Goal: Task Accomplishment & Management: Complete application form

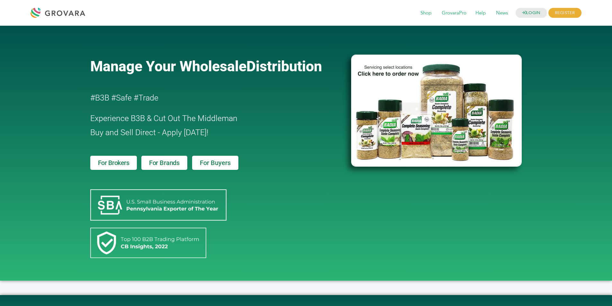
click at [222, 163] on span "For Buyers" at bounding box center [215, 163] width 31 height 6
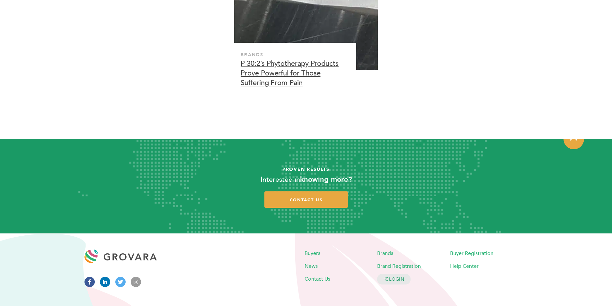
scroll to position [1908, 0]
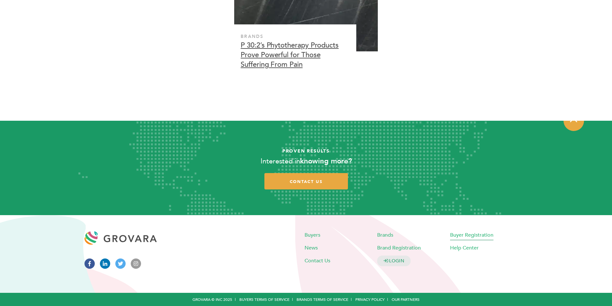
click at [482, 235] on span "Buyer Registration" at bounding box center [471, 234] width 43 height 7
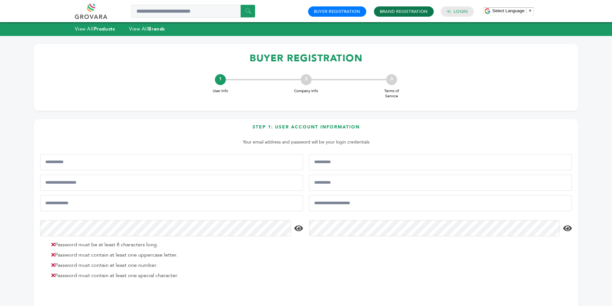
click at [387, 10] on link "Brand Registration" at bounding box center [404, 12] width 48 height 6
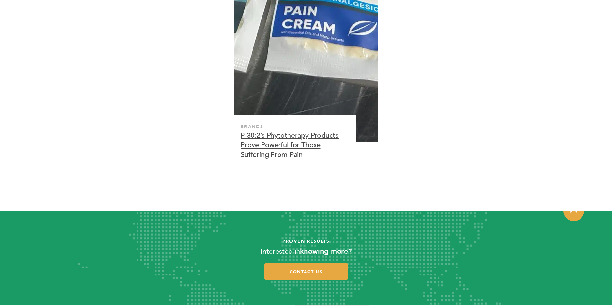
scroll to position [1908, 0]
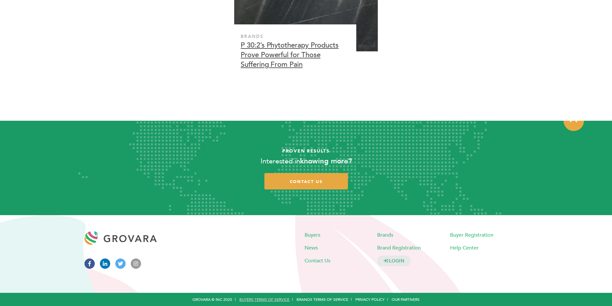
click at [259, 299] on link "Buyers Terms of Service" at bounding box center [265, 299] width 50 height 5
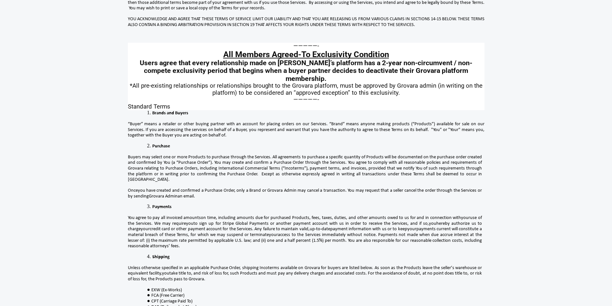
scroll to position [96, 0]
